Goal: Subscribe to service/newsletter

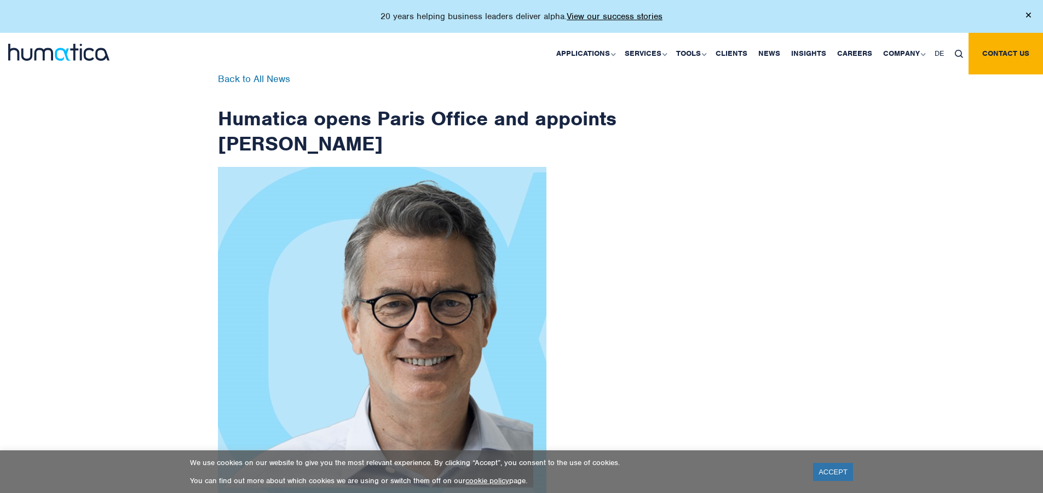
scroll to position [1746, 0]
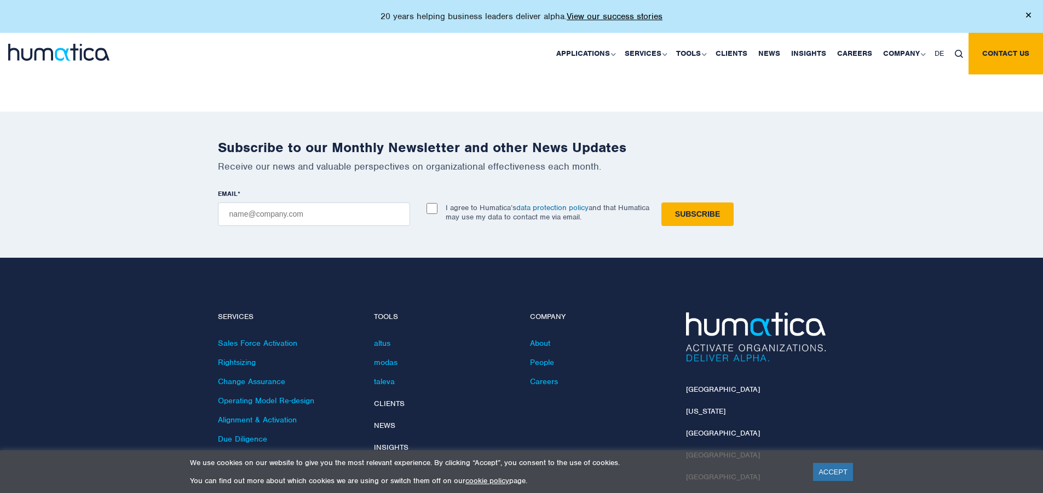
checkbox input "true"
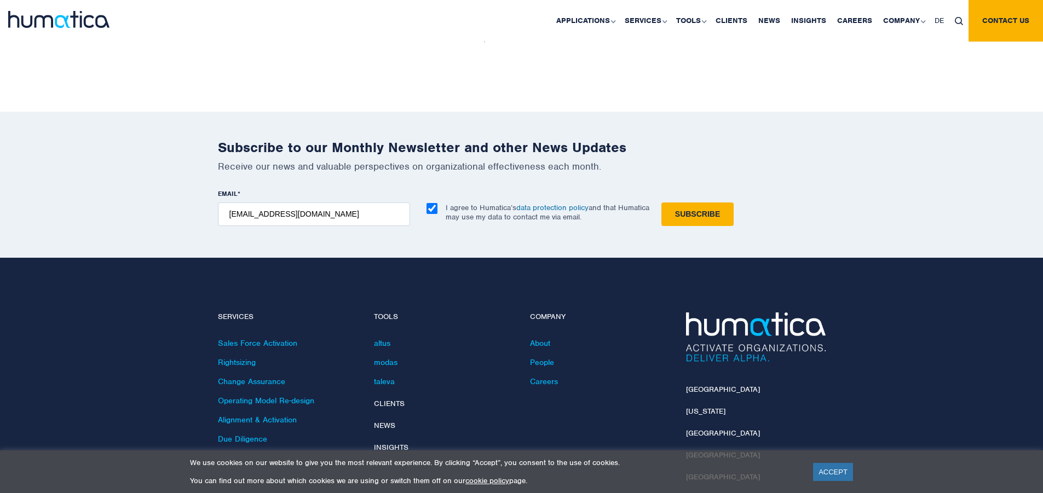
type input "[EMAIL_ADDRESS][DOMAIN_NAME]"
click at [661, 203] on input "Subscribe" at bounding box center [697, 215] width 72 height 24
